Goal: Task Accomplishment & Management: Complete application form

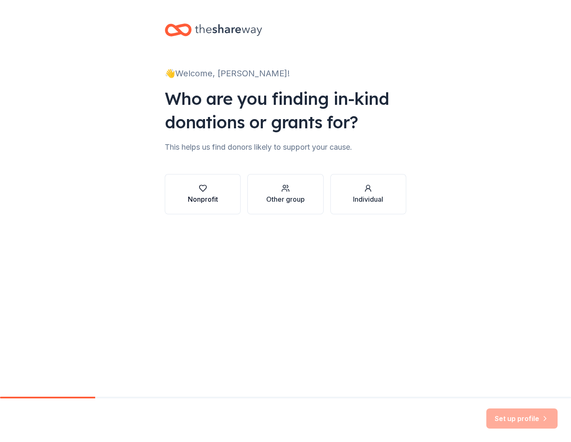
click at [208, 193] on div "Nonprofit" at bounding box center [203, 194] width 30 height 20
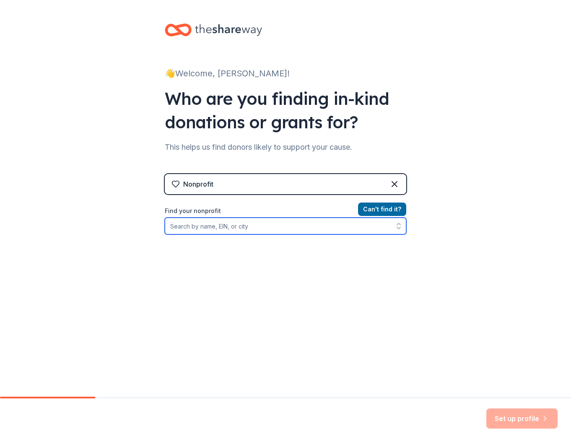
click at [217, 223] on input "Find your nonprofit" at bounding box center [285, 225] width 241 height 17
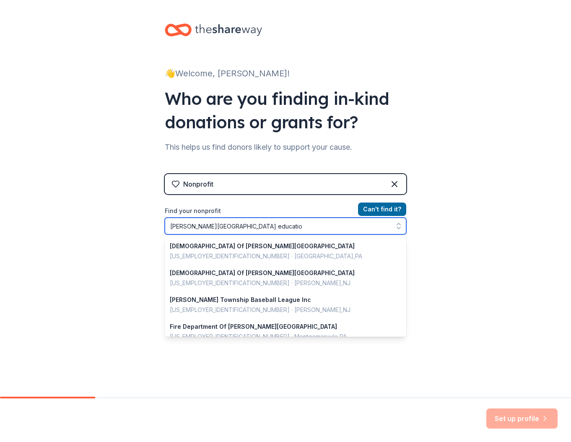
type input "montgomery township education"
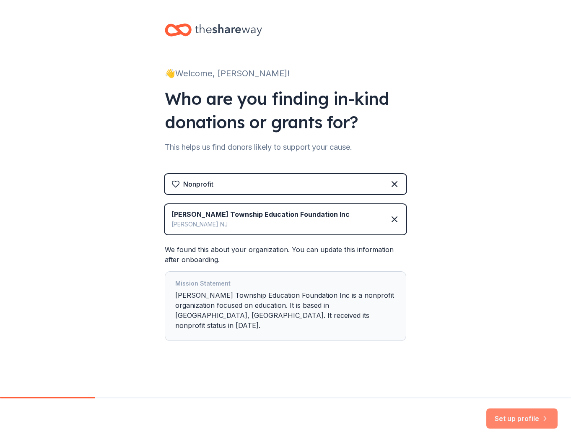
click at [503, 415] on button "Set up profile" at bounding box center [521, 418] width 71 height 20
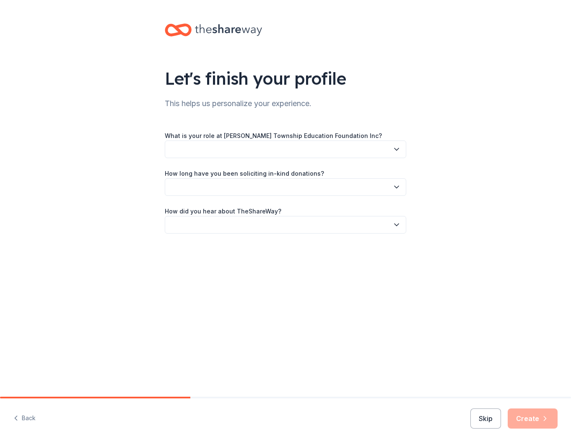
click at [287, 141] on button "button" at bounding box center [285, 149] width 241 height 18
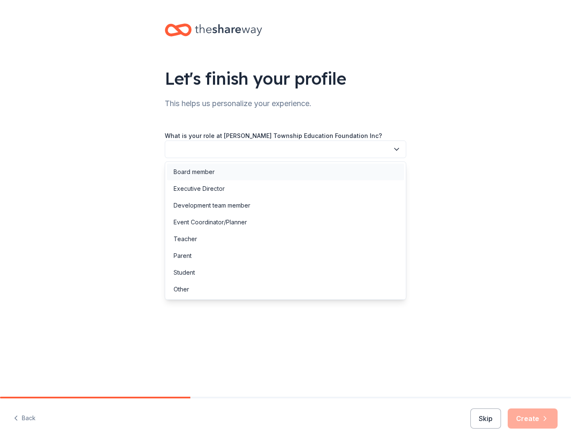
click at [271, 166] on div "Board member" at bounding box center [285, 171] width 237 height 17
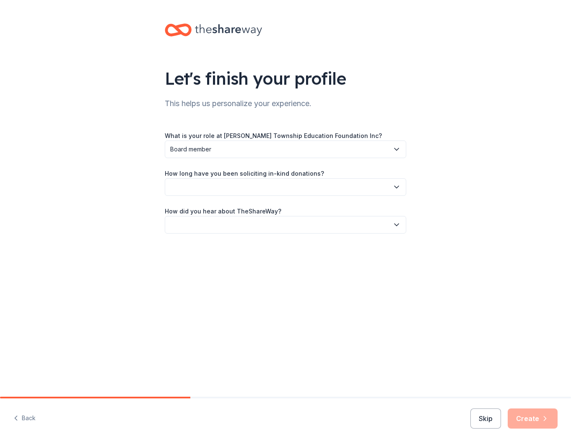
click at [271, 188] on button "button" at bounding box center [285, 187] width 241 height 18
click at [264, 244] on div "2 to 5 years" at bounding box center [285, 243] width 237 height 17
click at [269, 225] on button "button" at bounding box center [285, 225] width 241 height 18
click at [261, 262] on div "Online search" at bounding box center [285, 264] width 237 height 17
click at [541, 422] on button "Create" at bounding box center [532, 418] width 50 height 20
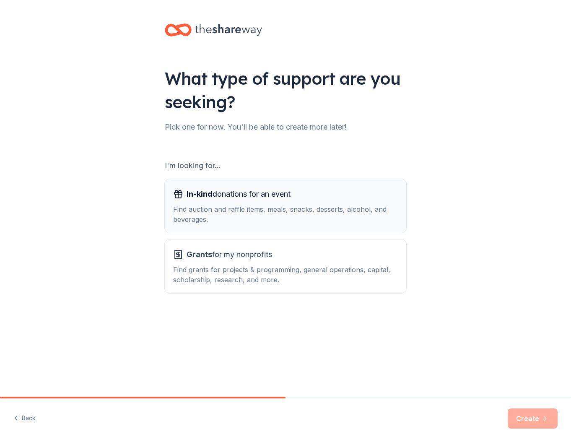
click at [290, 197] on span "In-kind donations for an event" at bounding box center [238, 193] width 104 height 13
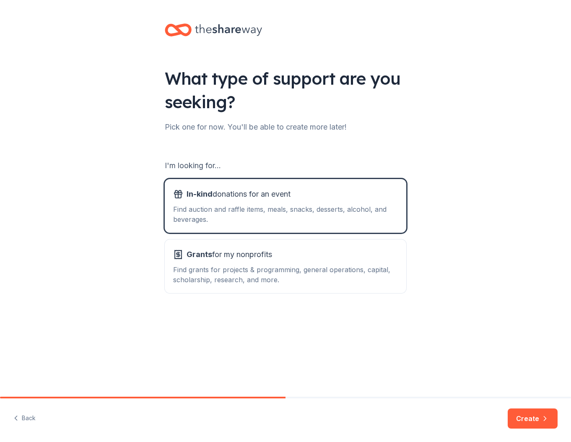
click at [533, 419] on button "Create" at bounding box center [532, 418] width 50 height 20
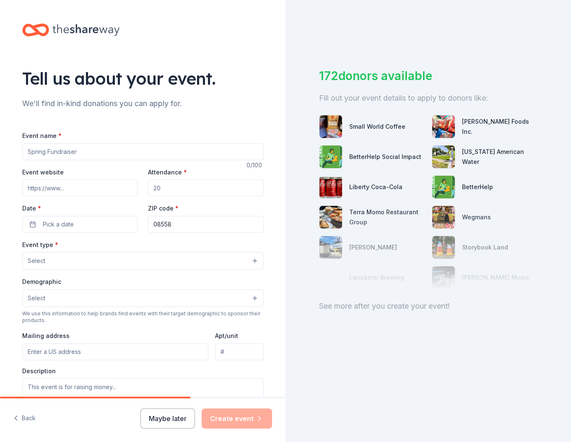
click at [184, 186] on input "Attendance *" at bounding box center [206, 187] width 116 height 17
type input "120"
click at [67, 226] on span "Pick a date" at bounding box center [58, 224] width 31 height 10
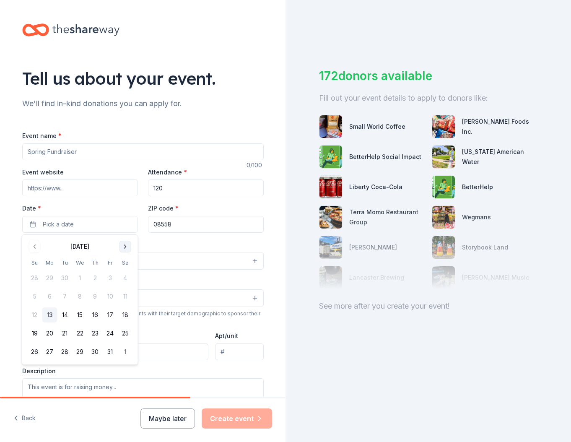
click at [126, 245] on button "Go to next month" at bounding box center [125, 247] width 12 height 12
click at [126, 246] on button "Go to next month" at bounding box center [125, 247] width 12 height 12
click at [127, 246] on button "Go to next month" at bounding box center [125, 247] width 12 height 12
click at [108, 333] on button "27" at bounding box center [110, 333] width 15 height 15
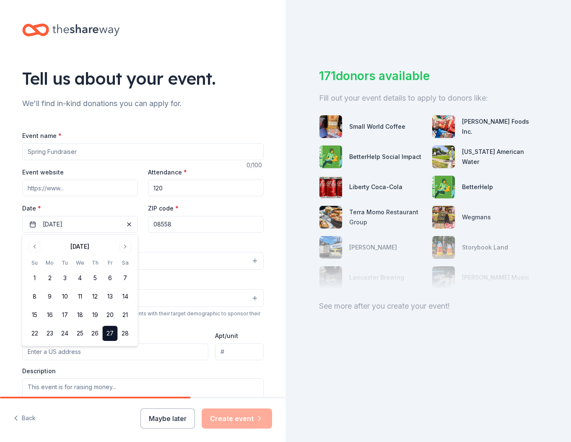
click at [78, 189] on input "Event website" at bounding box center [80, 187] width 116 height 17
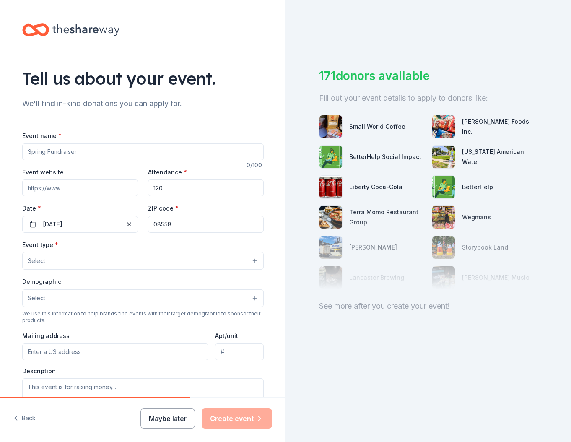
click at [92, 254] on button "Select" at bounding box center [142, 261] width 241 height 18
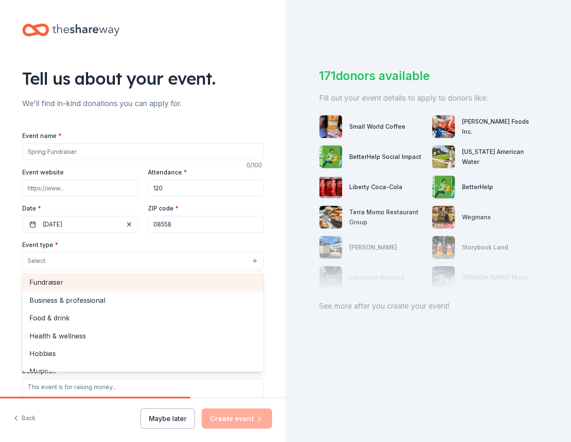
click at [96, 284] on span "Fundraiser" at bounding box center [142, 282] width 227 height 11
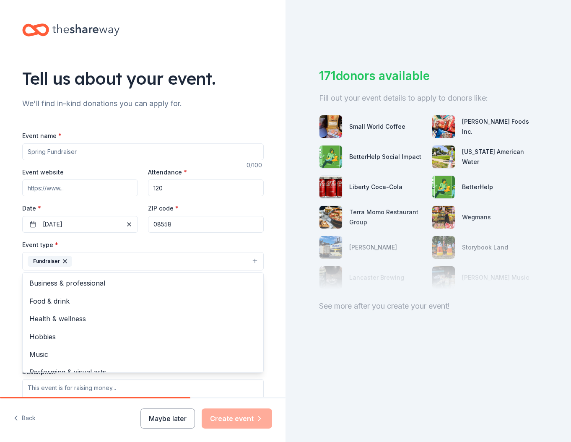
click at [93, 245] on div "Event type * Fundraiser Business & professional Food & drink Health & wellness …" at bounding box center [142, 254] width 241 height 31
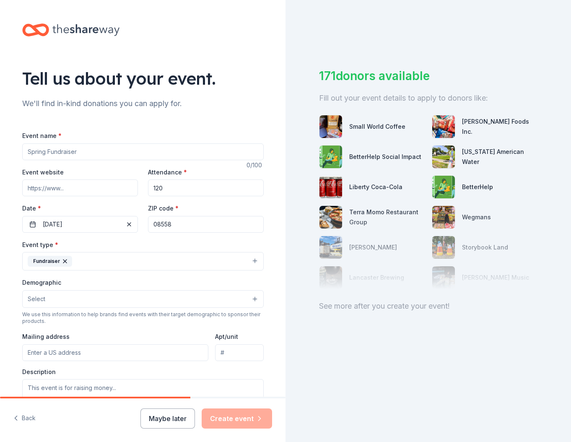
click at [104, 261] on button "Fundraiser" at bounding box center [142, 261] width 241 height 18
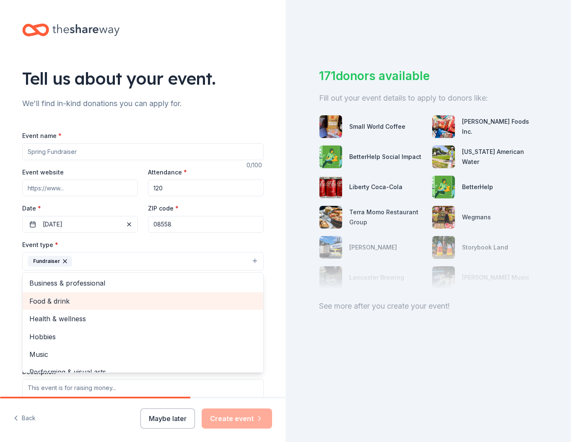
scroll to position [10, 0]
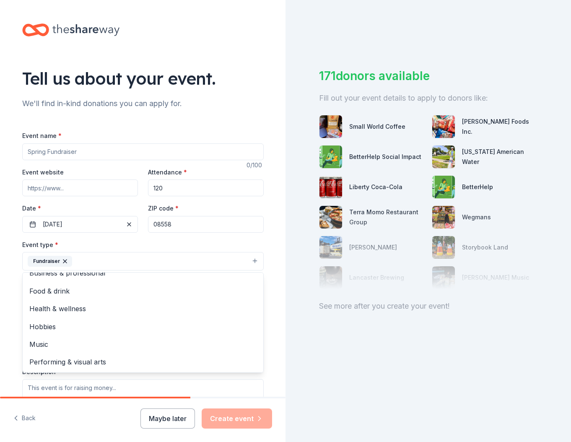
click at [129, 244] on div "Event type * Fundraiser Business & professional Food & drink Health & wellness …" at bounding box center [142, 254] width 241 height 31
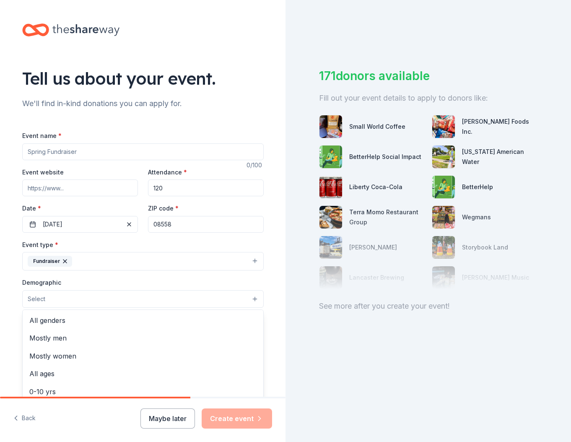
click at [188, 302] on button "Select" at bounding box center [142, 299] width 241 height 18
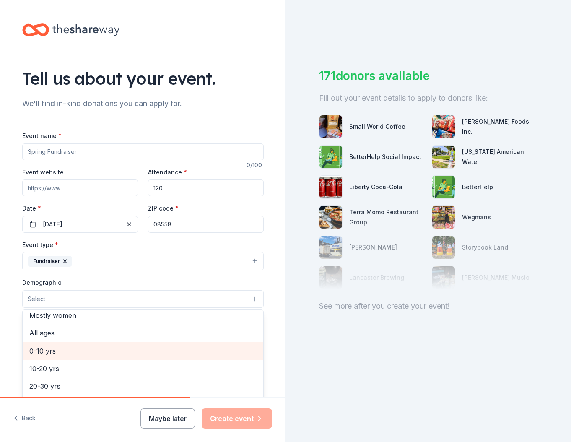
scroll to position [41, 0]
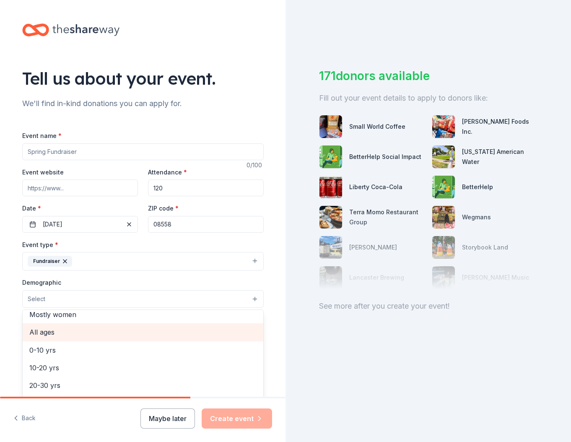
click at [97, 336] on span "All ages" at bounding box center [142, 331] width 227 height 11
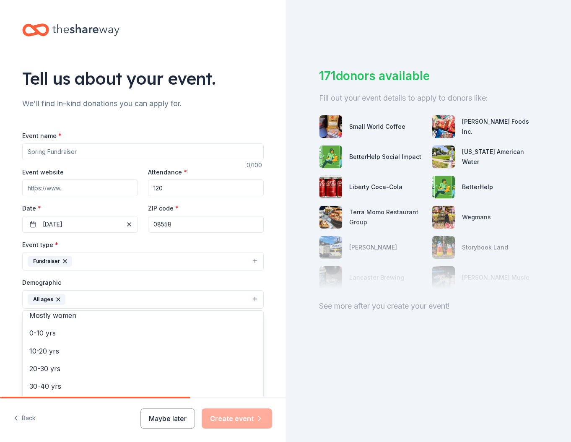
click at [182, 279] on div "Demographic All ages All genders Mostly men Mostly women 0-10 yrs 10-20 yrs 20-…" at bounding box center [142, 292] width 241 height 31
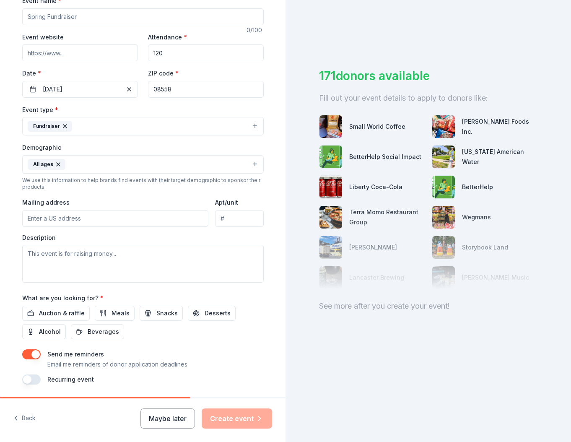
scroll to position [136, 0]
click at [106, 214] on input "Mailing address" at bounding box center [115, 217] width 186 height 17
click at [103, 215] on input "10 Galway Rd" at bounding box center [115, 217] width 186 height 17
type input "10 Galway Road, Montgomery, NJ, 08558"
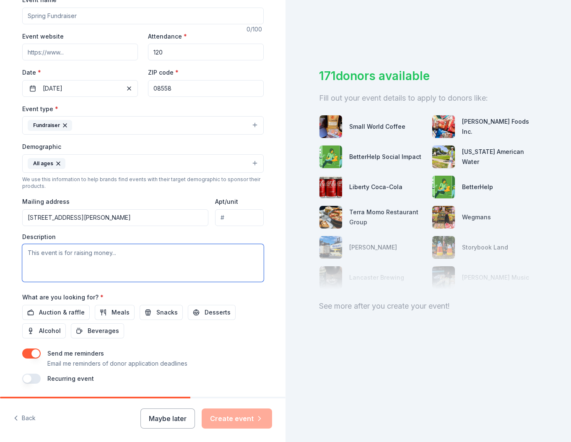
click at [101, 256] on textarea at bounding box center [142, 263] width 241 height 38
click at [30, 252] on textarea "Montgomery Township School District" at bounding box center [142, 263] width 241 height 38
type textarea "Raising funds for faculty, staff, and students at [PERSON_NAME][GEOGRAPHIC_DATA]"
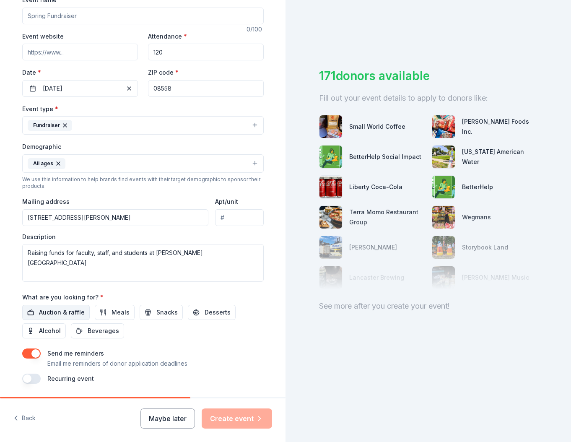
click at [64, 311] on span "Auction & raffle" at bounding box center [62, 312] width 46 height 10
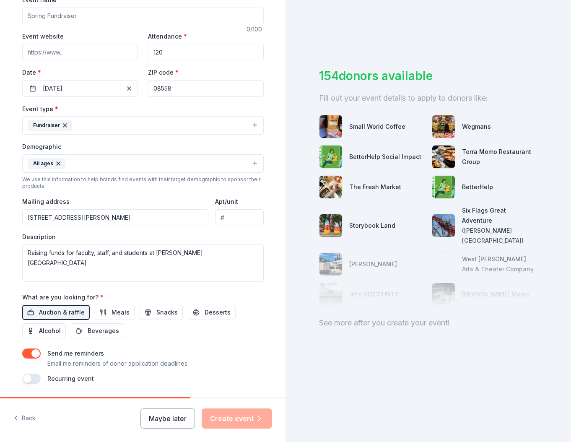
scroll to position [163, 0]
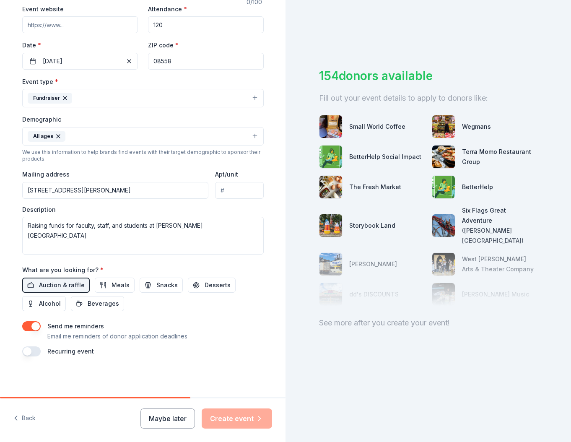
click at [30, 327] on button "button" at bounding box center [31, 326] width 18 height 10
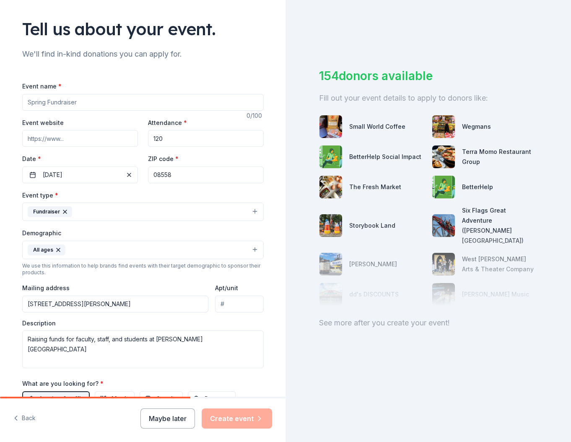
scroll to position [46, 0]
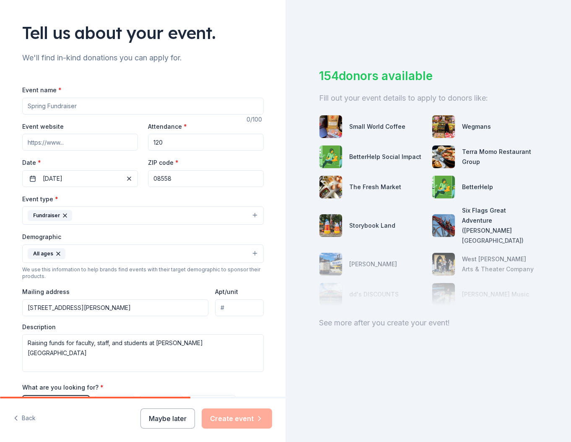
click at [107, 102] on input "Event name *" at bounding box center [142, 106] width 241 height 17
type input "r"
type input "T"
type input "MTEF Spring Tricky Tray"
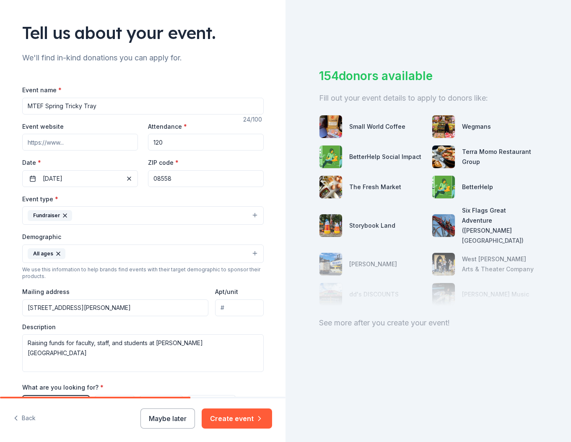
click at [233, 417] on button "Create event" at bounding box center [237, 418] width 70 height 20
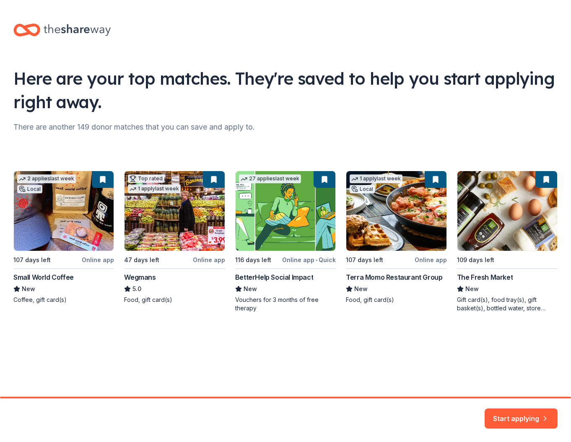
click at [532, 419] on button "Start applying" at bounding box center [520, 413] width 73 height 20
click at [523, 415] on div "Start applying" at bounding box center [520, 418] width 73 height 20
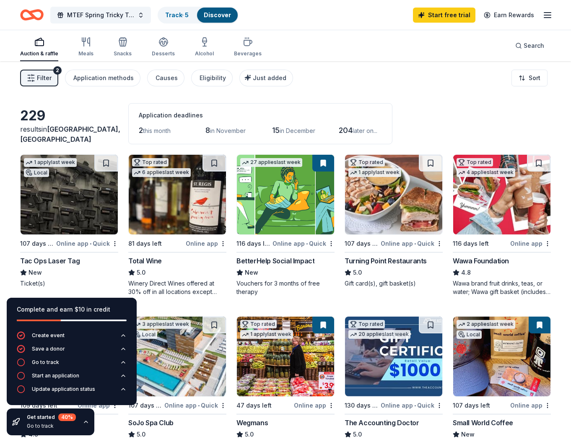
click at [383, 195] on img at bounding box center [393, 195] width 97 height 80
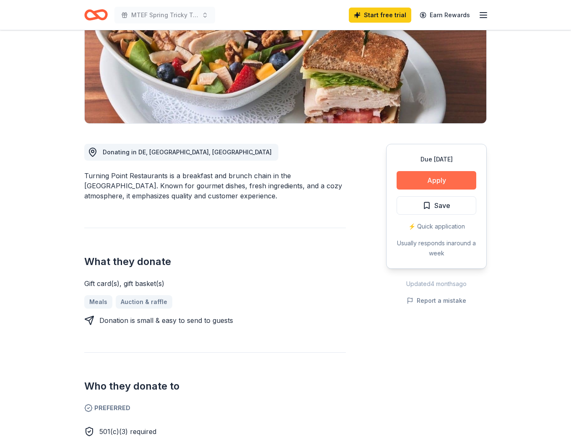
scroll to position [130, 0]
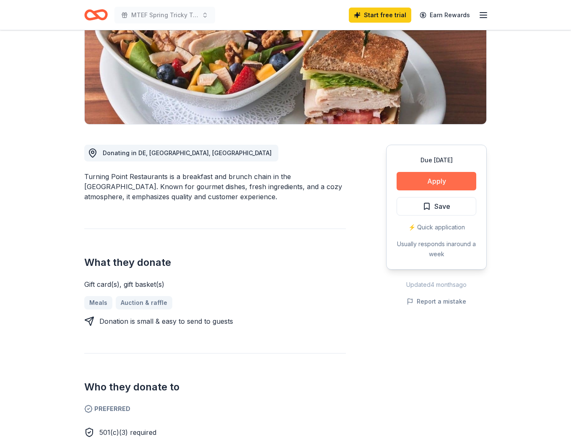
click at [411, 181] on button "Apply" at bounding box center [436, 181] width 80 height 18
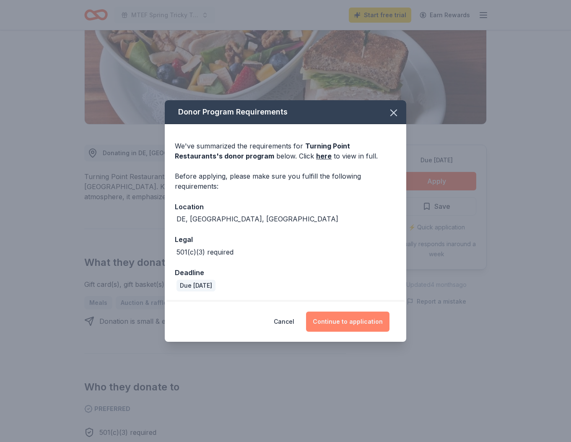
click at [358, 319] on button "Continue to application" at bounding box center [347, 321] width 83 height 20
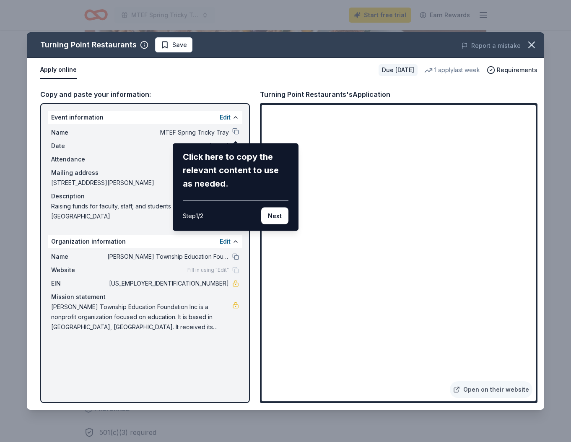
click at [275, 216] on button "Next" at bounding box center [274, 215] width 27 height 17
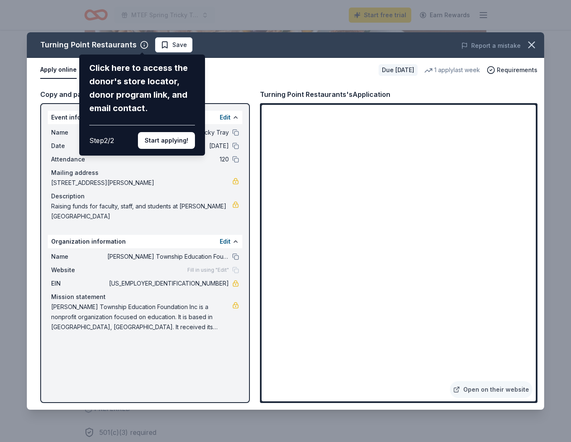
click at [170, 140] on button "Start applying!" at bounding box center [166, 140] width 57 height 17
